Goal: Go to known website: Go to known website

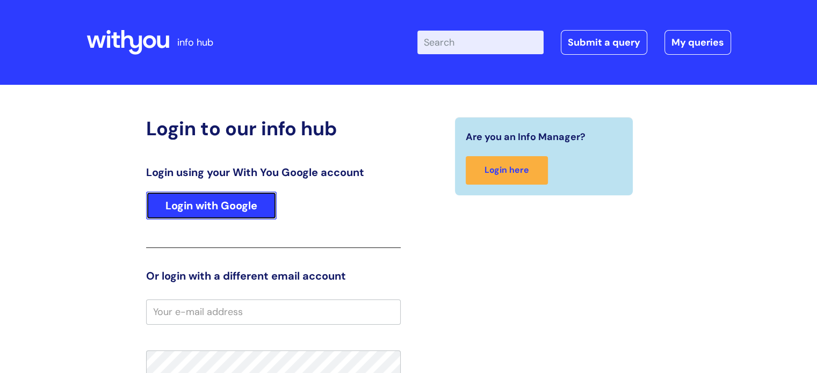
click at [233, 209] on link "Login with Google" at bounding box center [211, 206] width 130 height 28
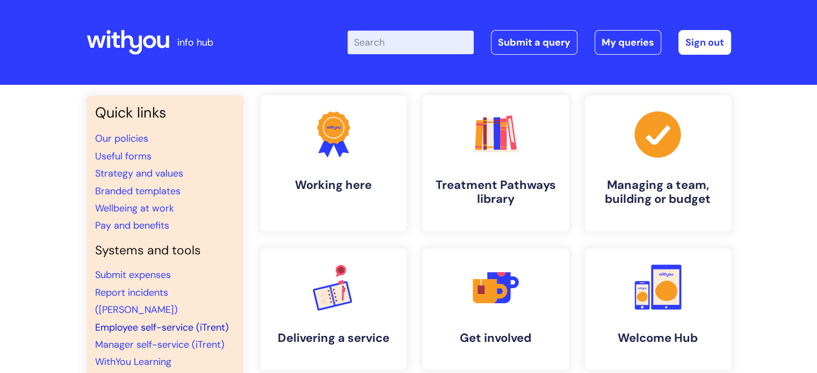
click at [153, 321] on link "Employee self-service (iTrent)" at bounding box center [162, 327] width 134 height 13
